Goal: Information Seeking & Learning: Learn about a topic

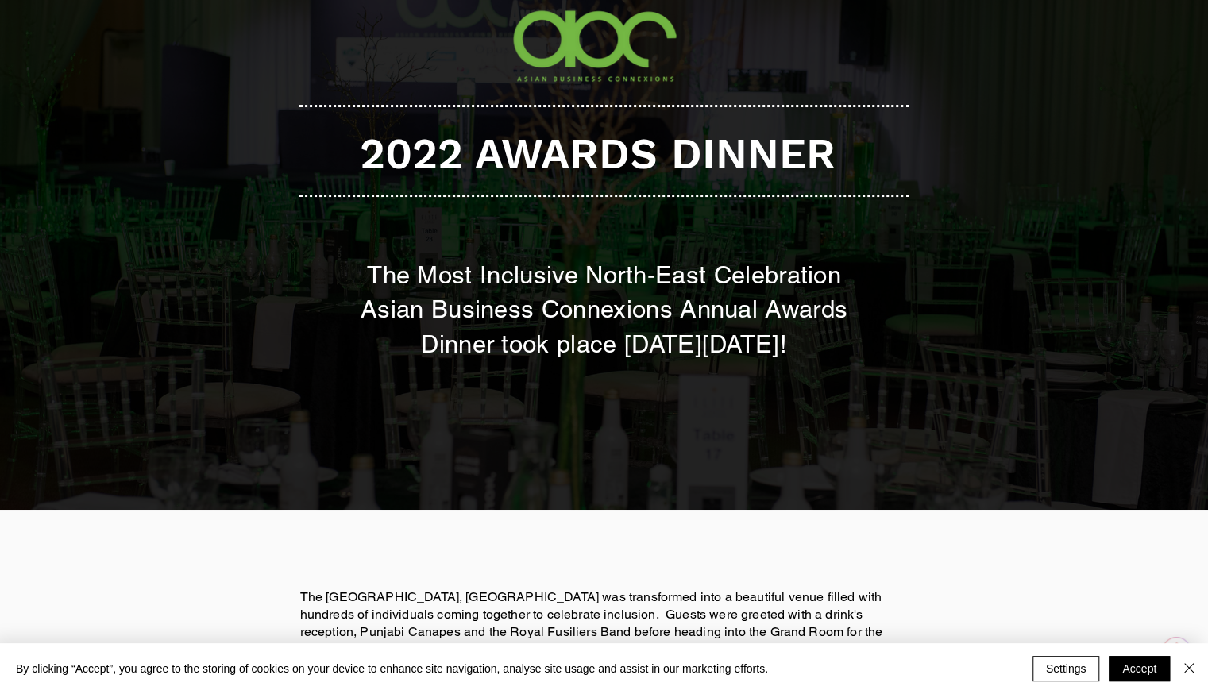
scroll to position [159, 0]
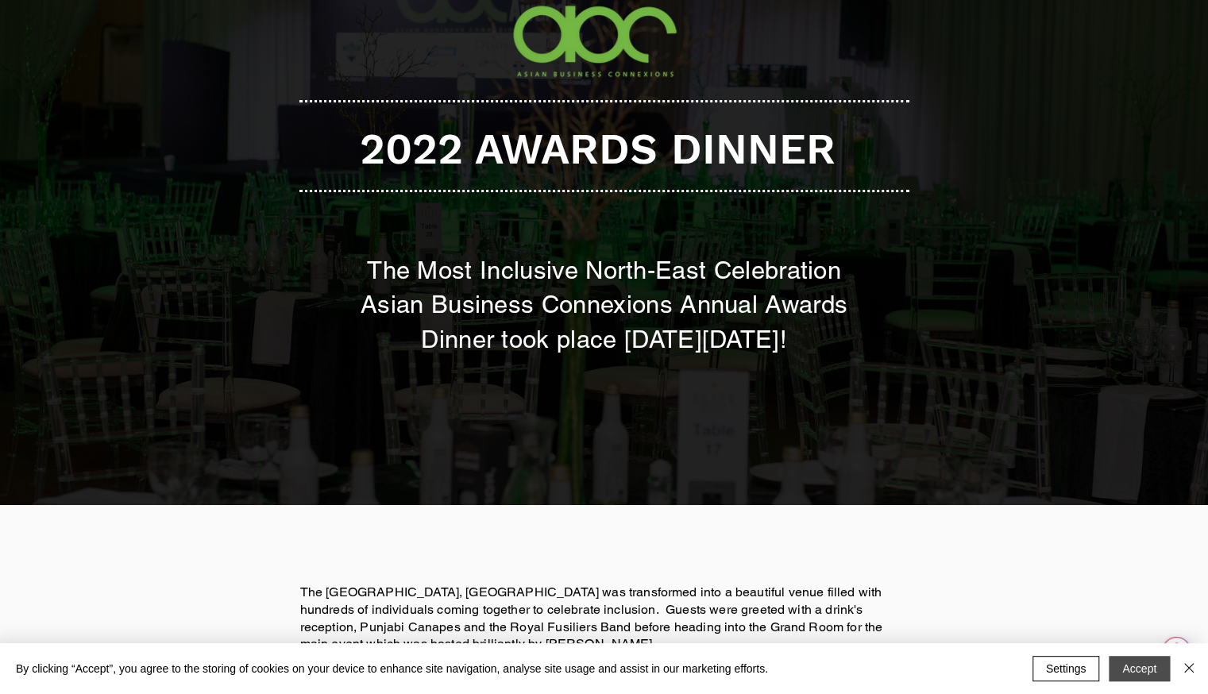
click at [1121, 664] on button "Accept" at bounding box center [1138, 668] width 61 height 25
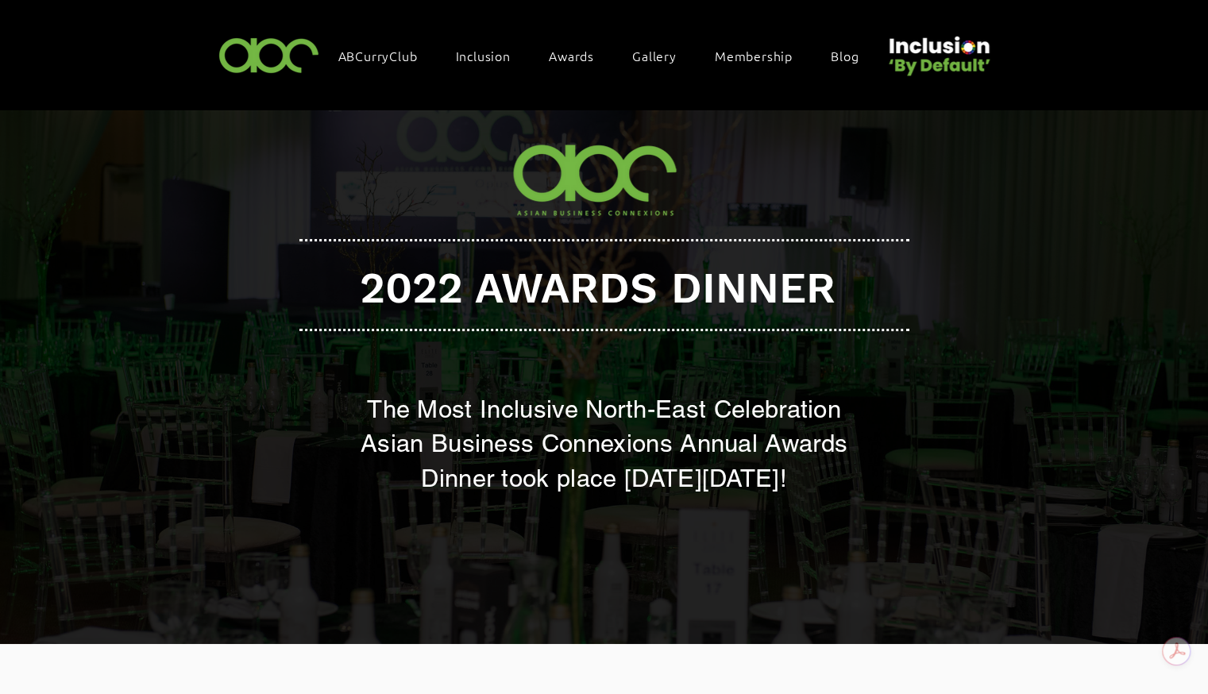
scroll to position [0, 0]
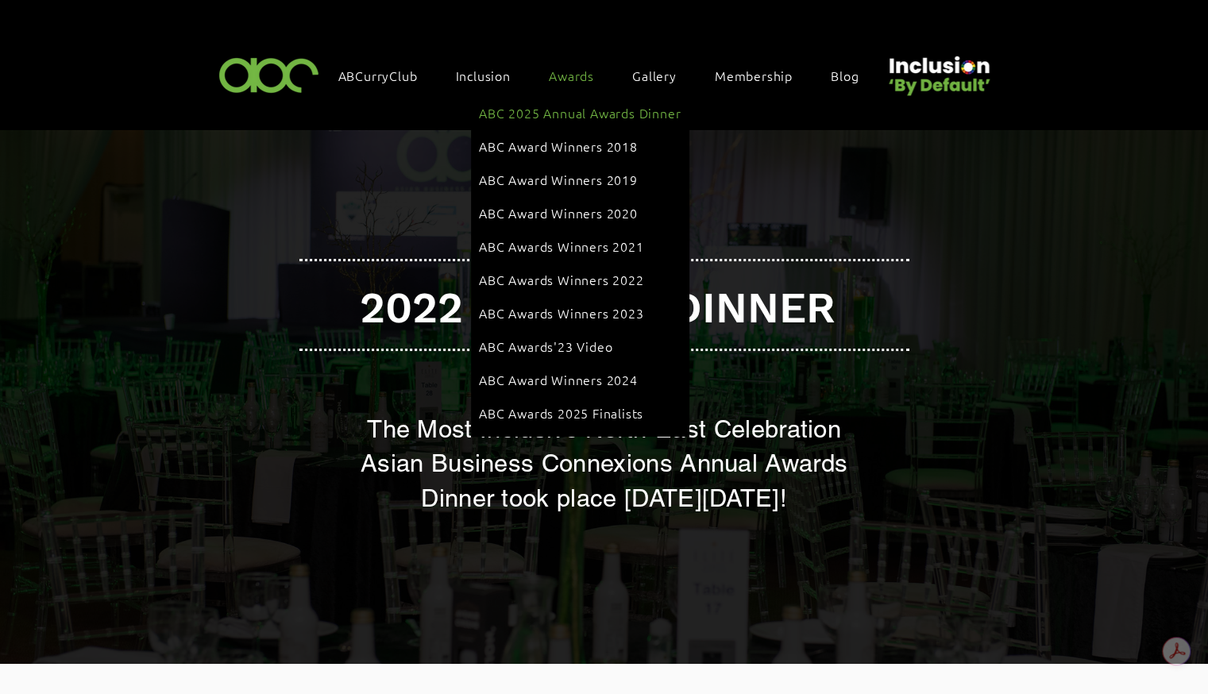
click at [558, 110] on span "ABC 2025 Annual Awards Dinner" at bounding box center [580, 112] width 202 height 17
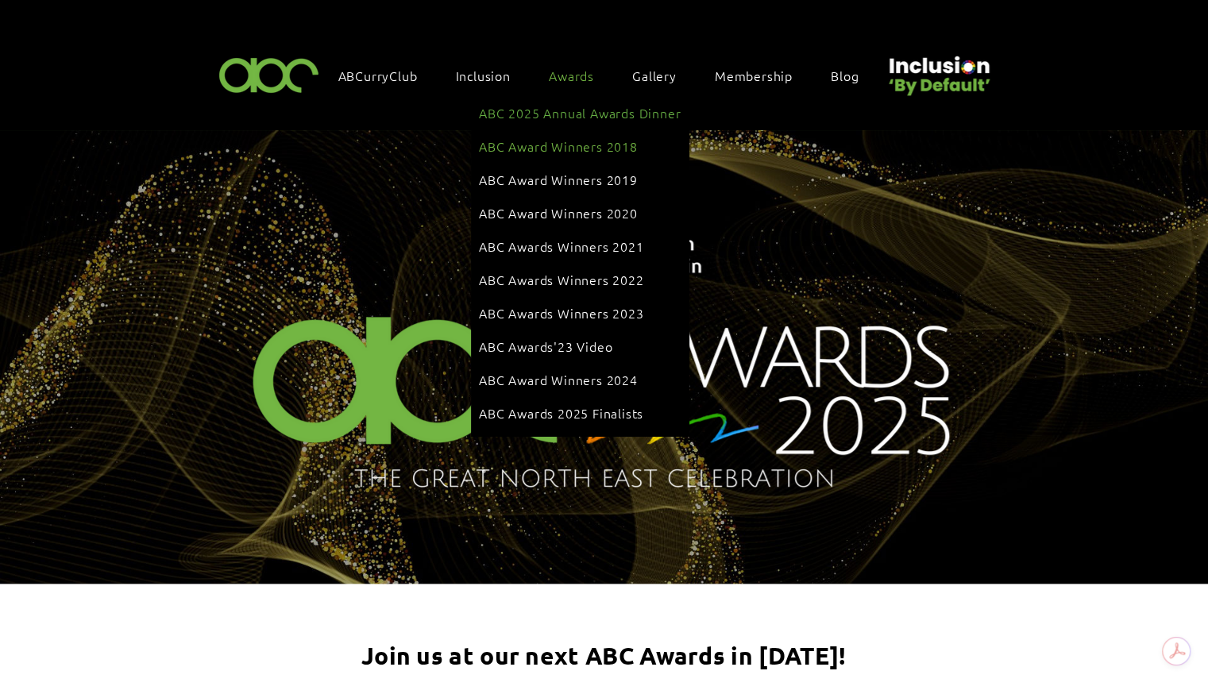
click at [557, 139] on span "ABC Award Winners 2018" at bounding box center [558, 145] width 159 height 17
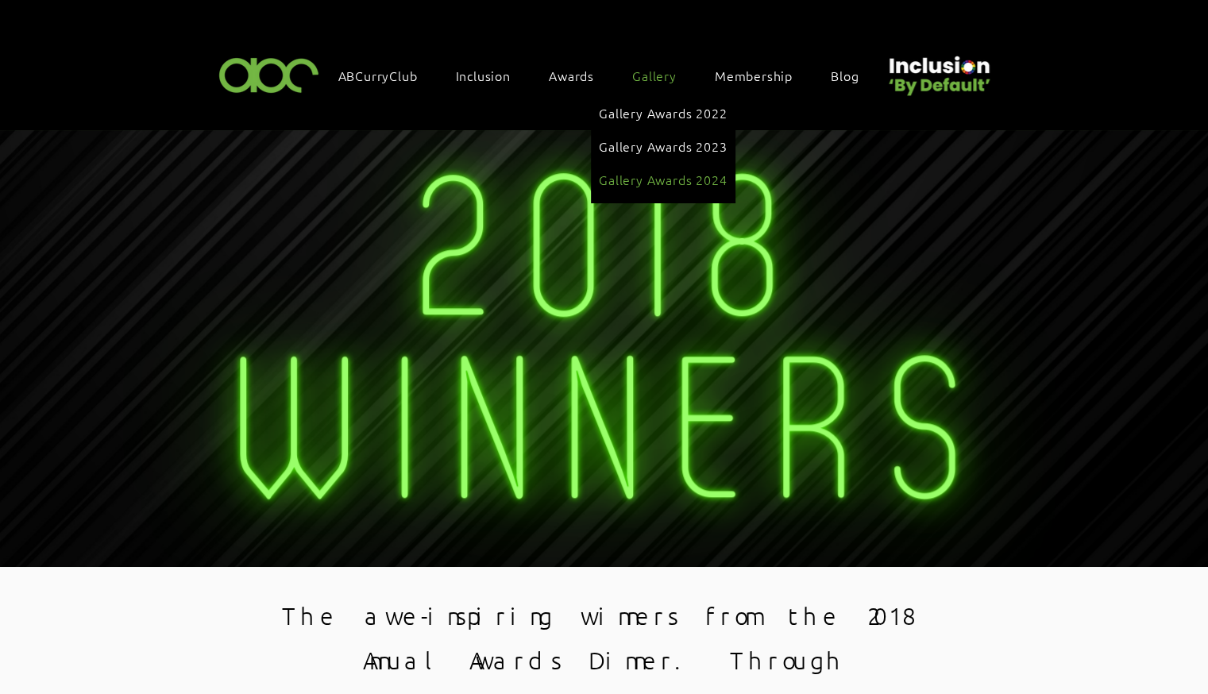
click at [651, 174] on span "Gallery Awards 2024" at bounding box center [663, 179] width 128 height 17
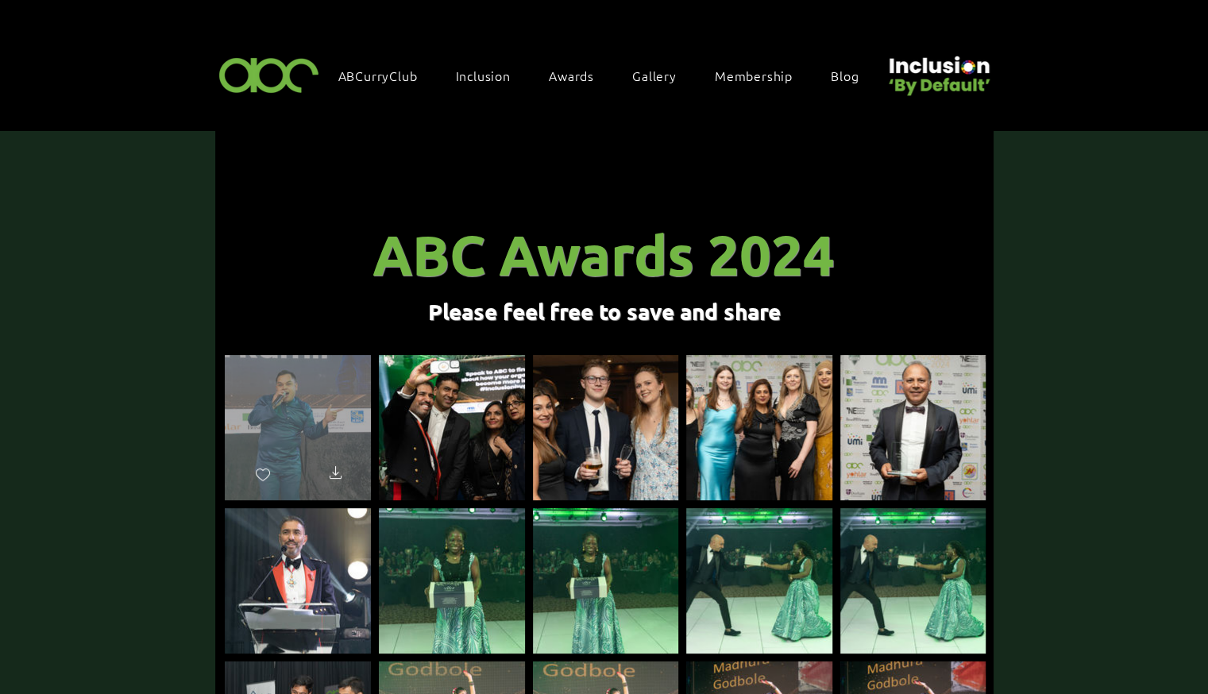
click at [294, 416] on div "main content" at bounding box center [298, 420] width 146 height 131
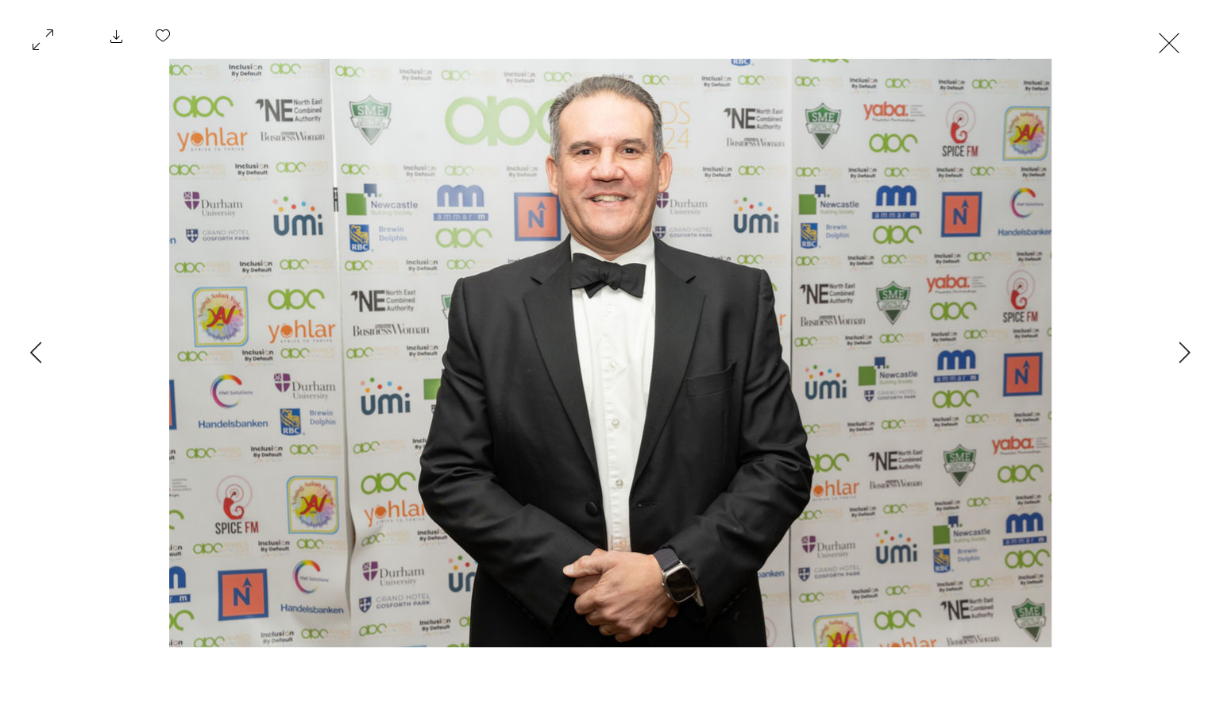
click at [1184, 40] on button "Exit expand mode" at bounding box center [1169, 41] width 30 height 35
